Goal: Task Accomplishment & Management: Manage account settings

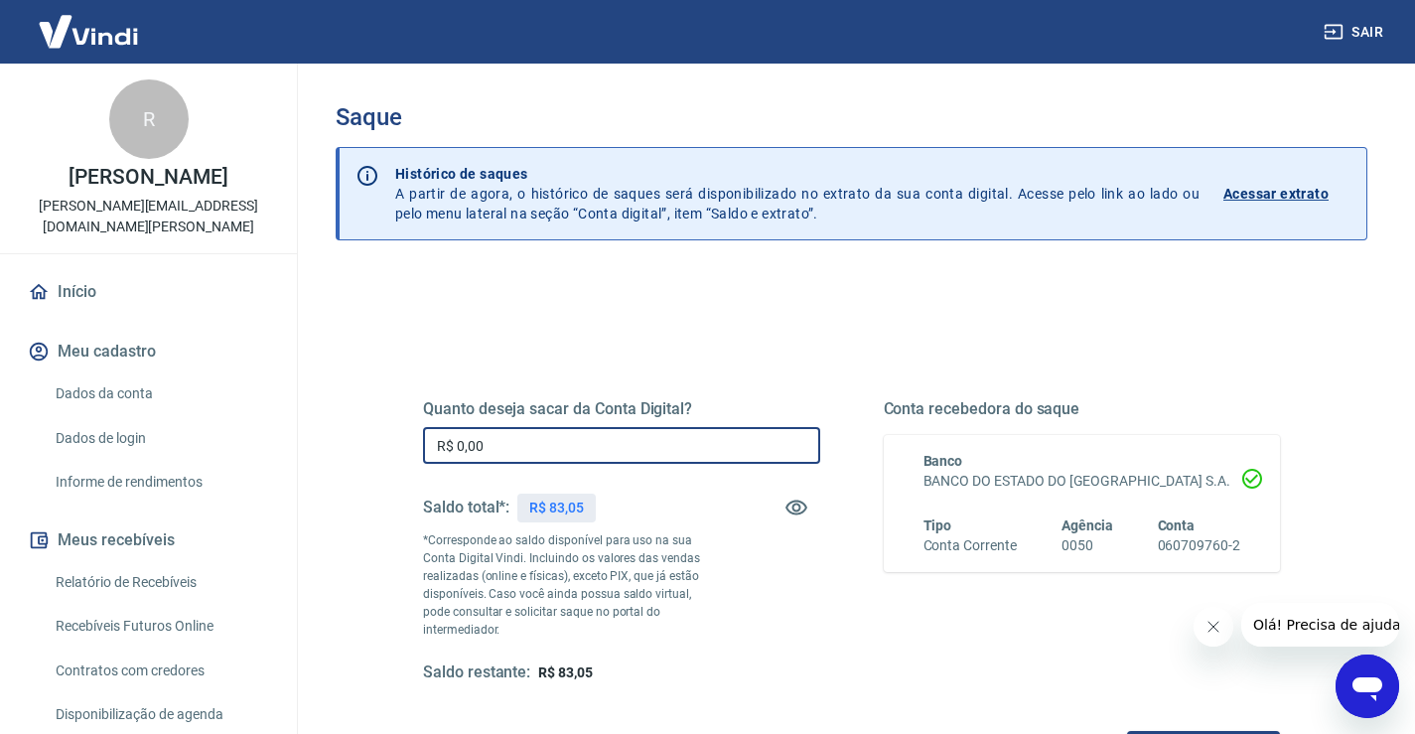
click at [553, 460] on input "R$ 0,00" at bounding box center [621, 445] width 397 height 37
type input "R$ 83,05"
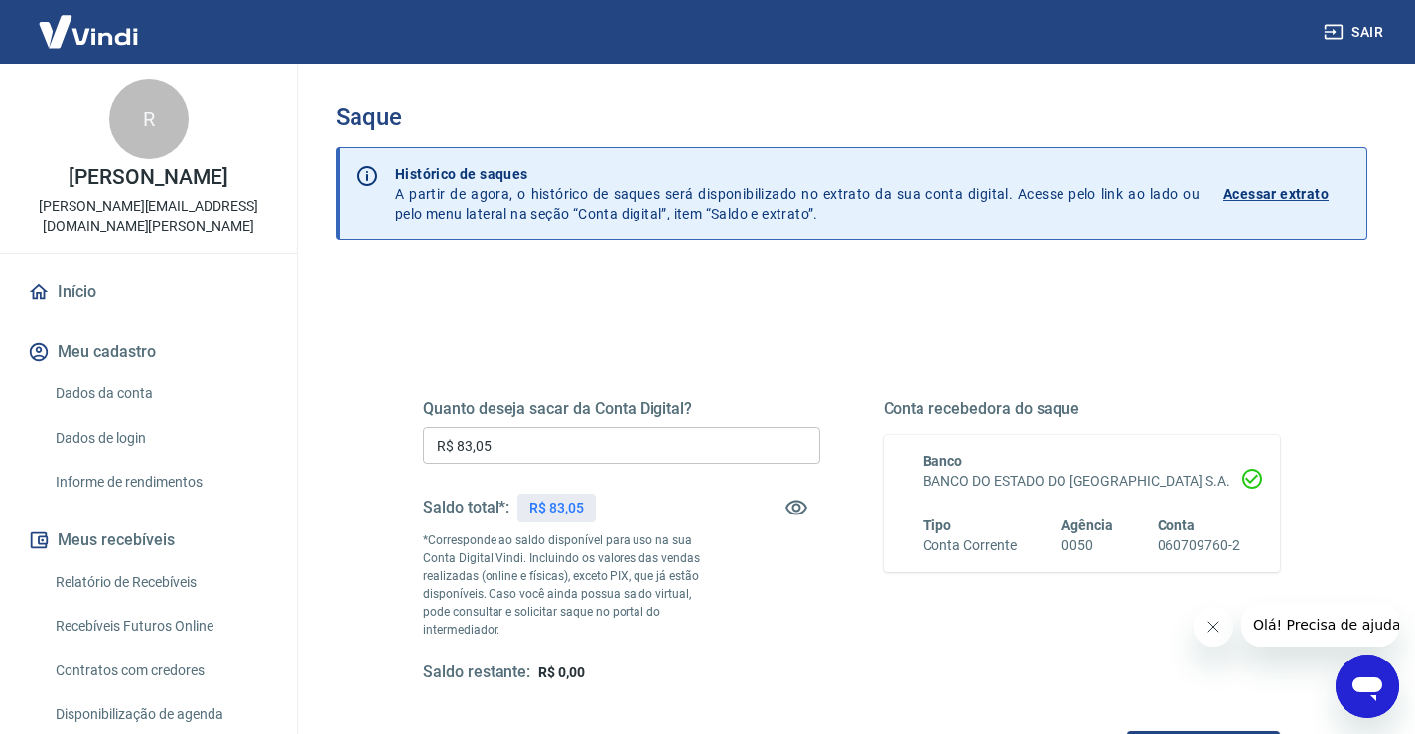
click at [1182, 710] on div "Quanto deseja sacar da Conta Digital? R$ 83,05 ​ Saldo total*: R$ 83,05 *Corres…" at bounding box center [851, 559] width 857 height 416
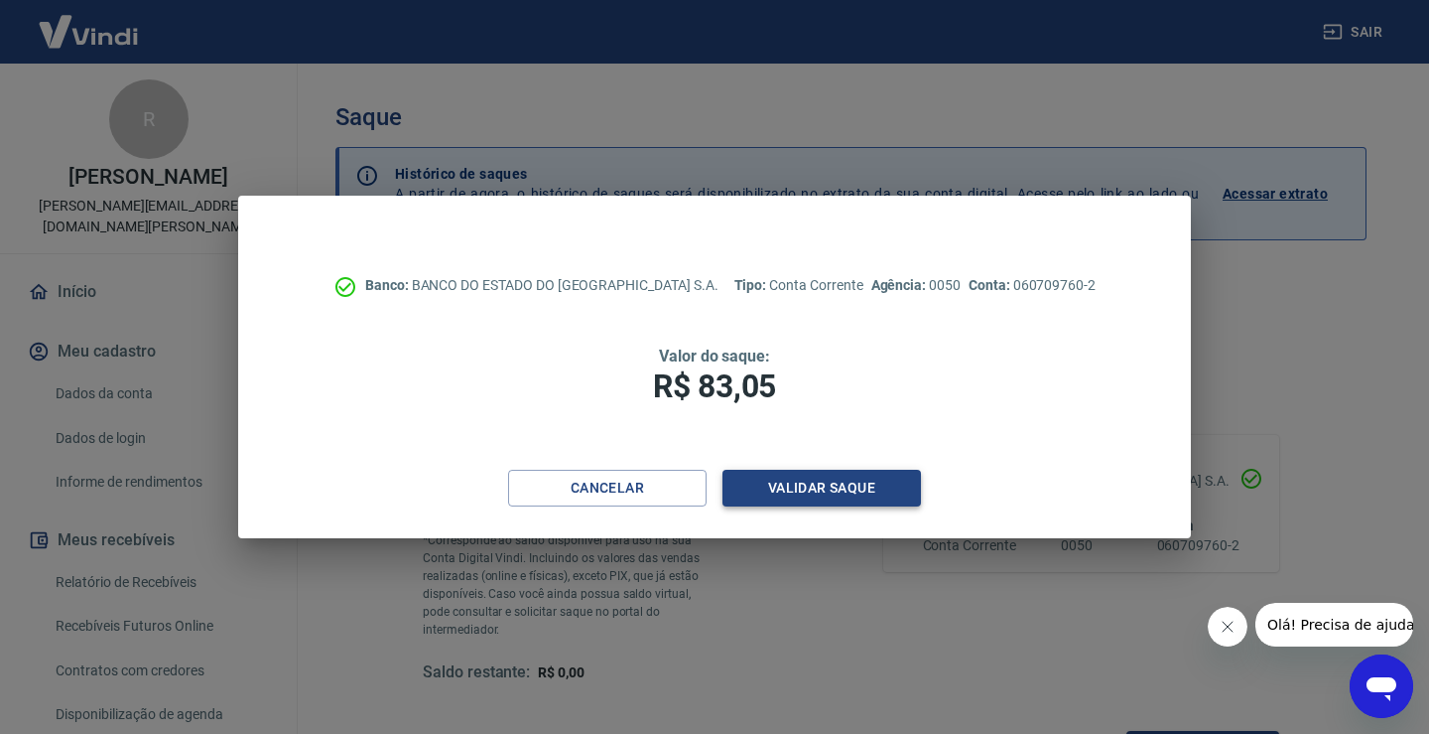
click at [819, 489] on button "Validar saque" at bounding box center [822, 488] width 199 height 37
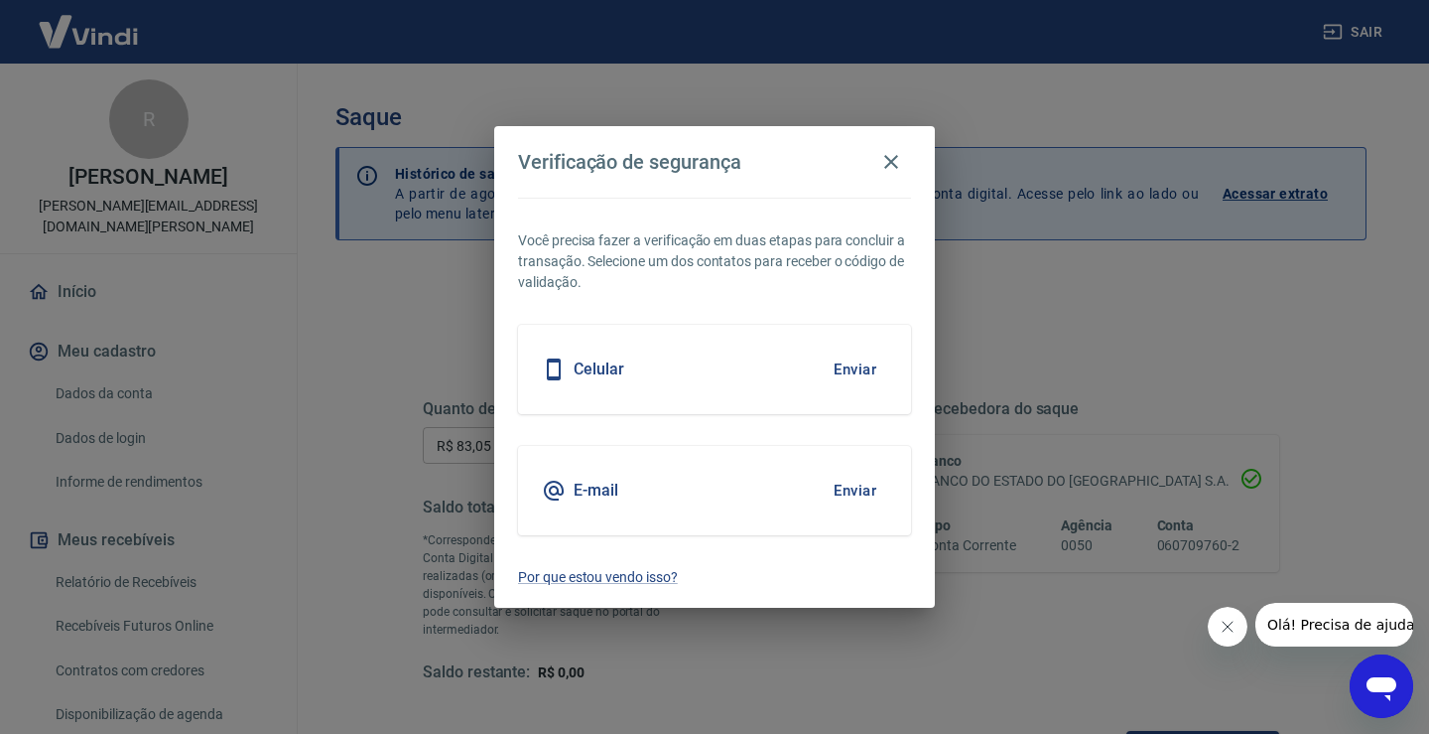
scroll to position [16, 0]
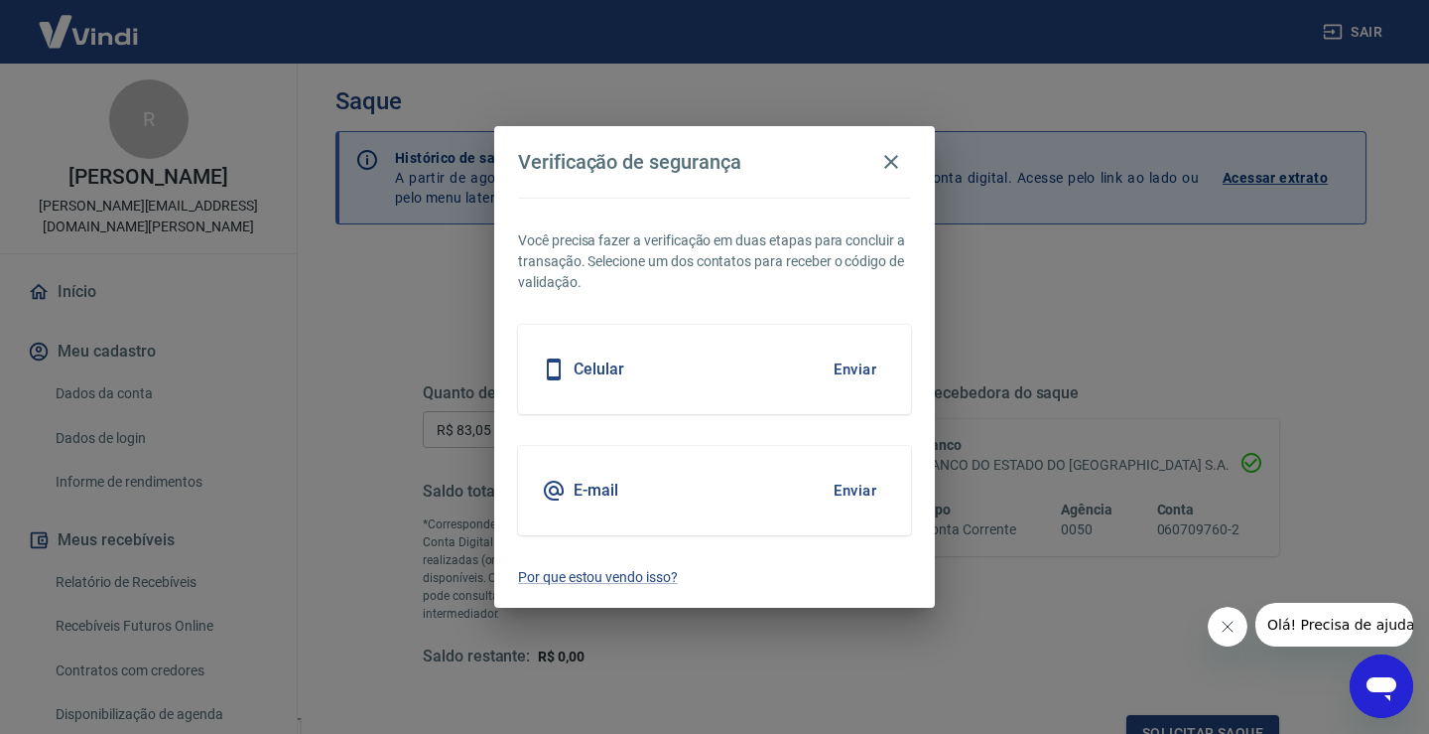
click at [853, 365] on button "Enviar" at bounding box center [855, 369] width 65 height 42
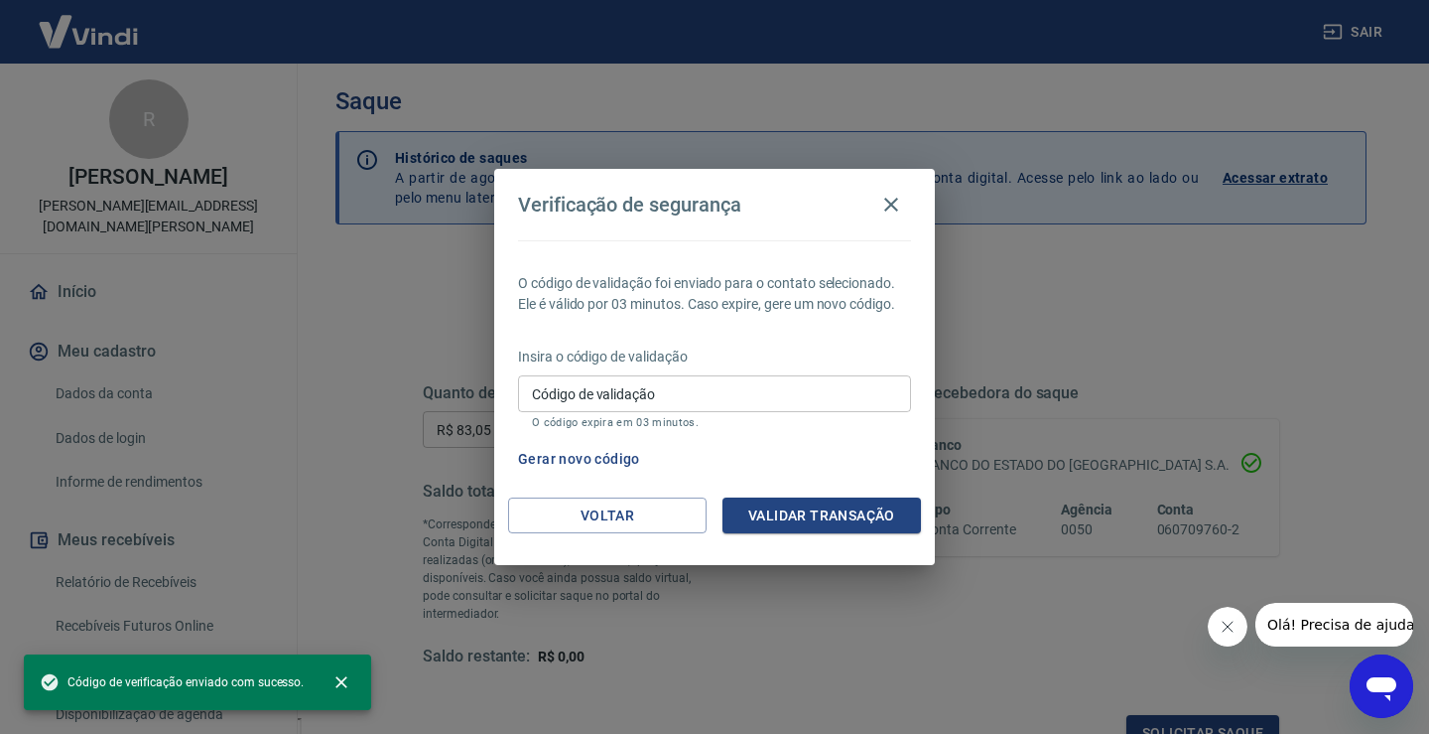
click at [704, 391] on input "Código de validação" at bounding box center [714, 393] width 393 height 37
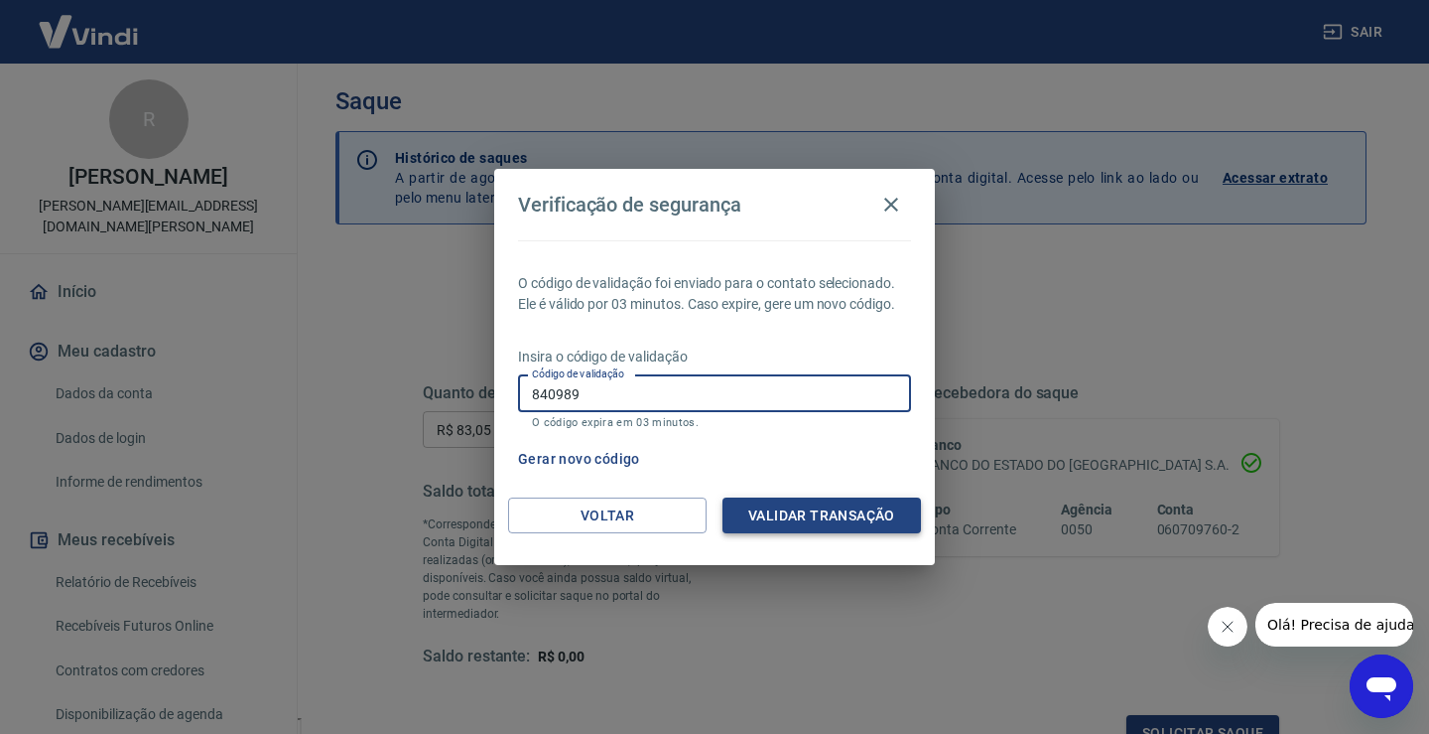
type input "840989"
click at [827, 515] on button "Validar transação" at bounding box center [822, 515] width 199 height 37
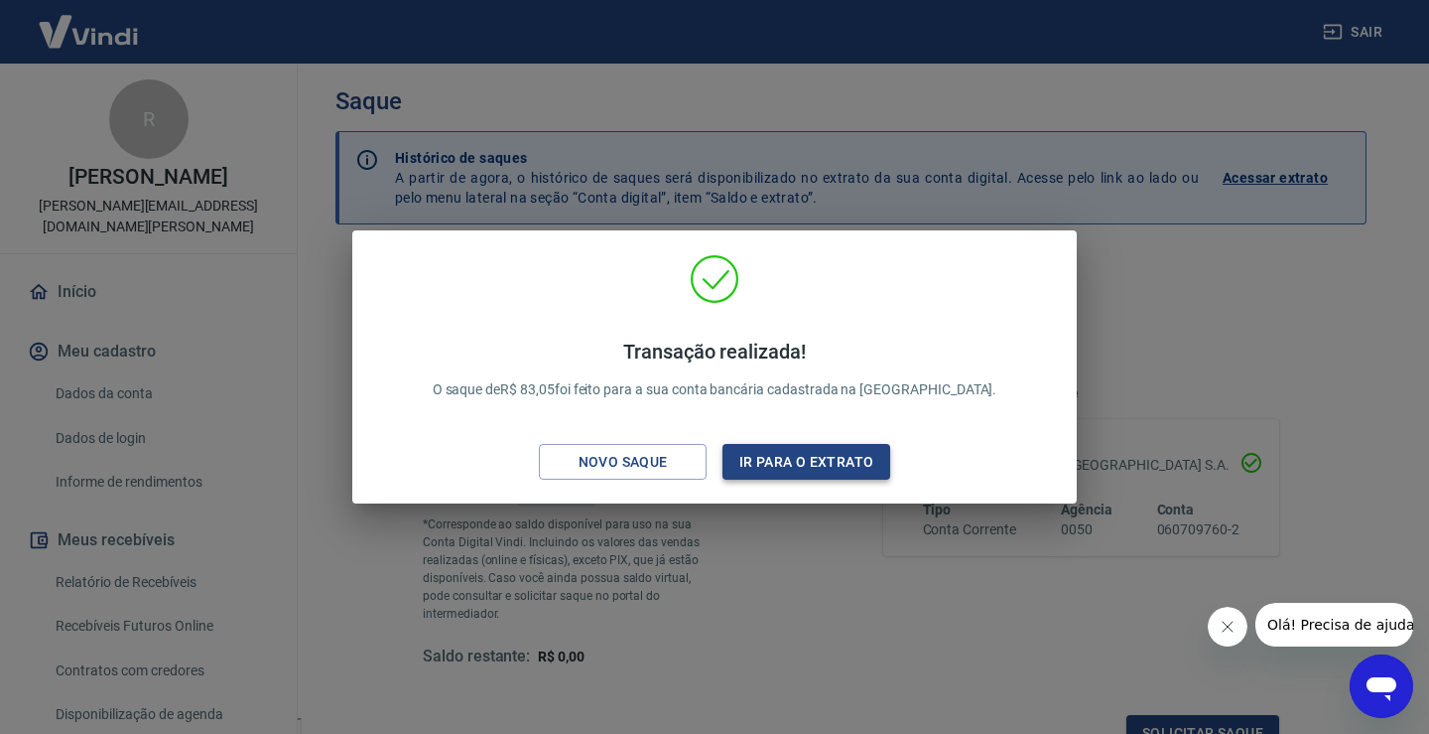
click at [779, 444] on button "Ir para o extrato" at bounding box center [807, 462] width 168 height 37
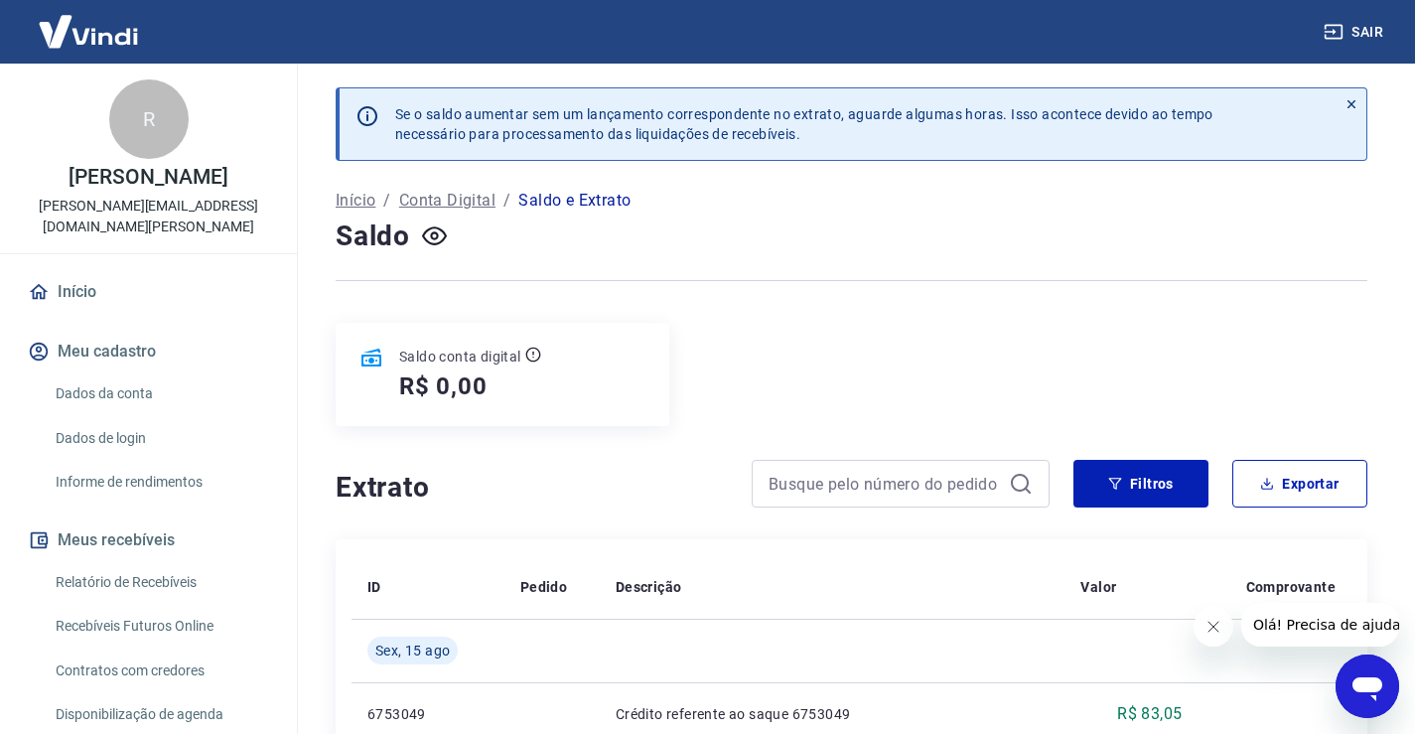
click at [730, 425] on div "Saldo conta digital R$ 0,00" at bounding box center [851, 374] width 1031 height 103
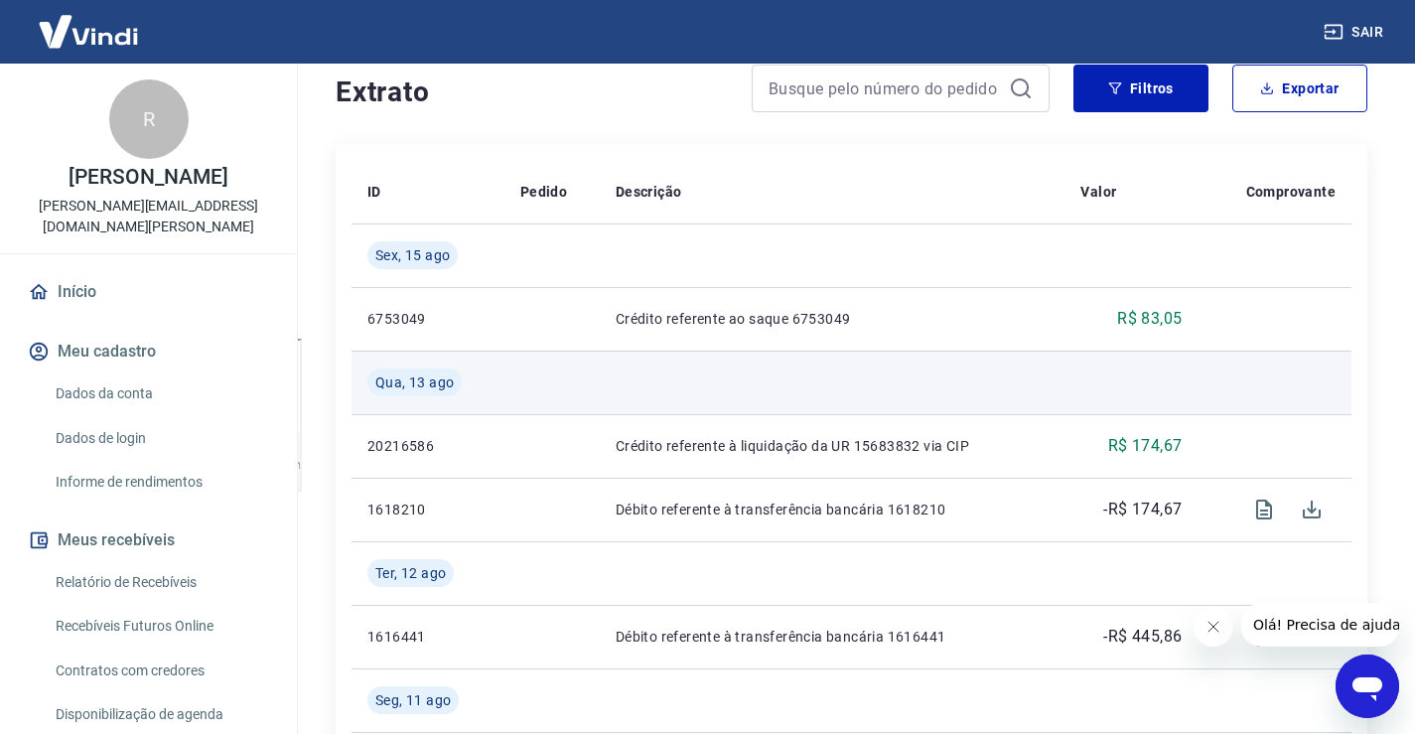
scroll to position [397, 0]
